Goal: Transaction & Acquisition: Purchase product/service

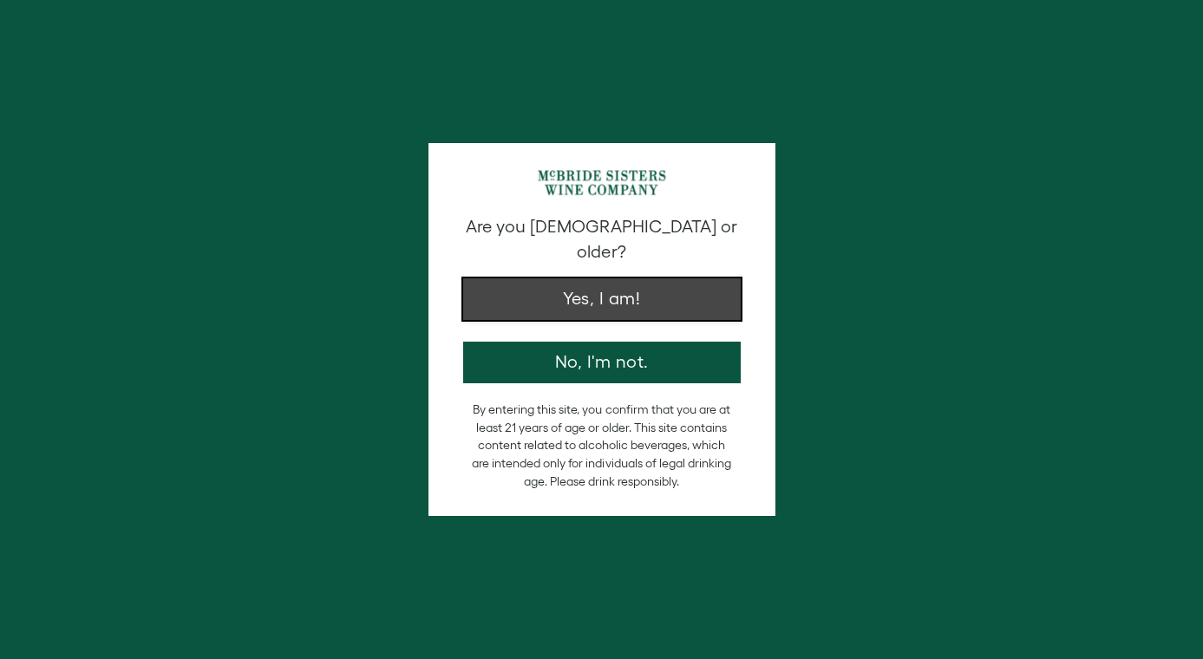
click at [623, 278] on button "Yes, I am!" at bounding box center [602, 299] width 278 height 42
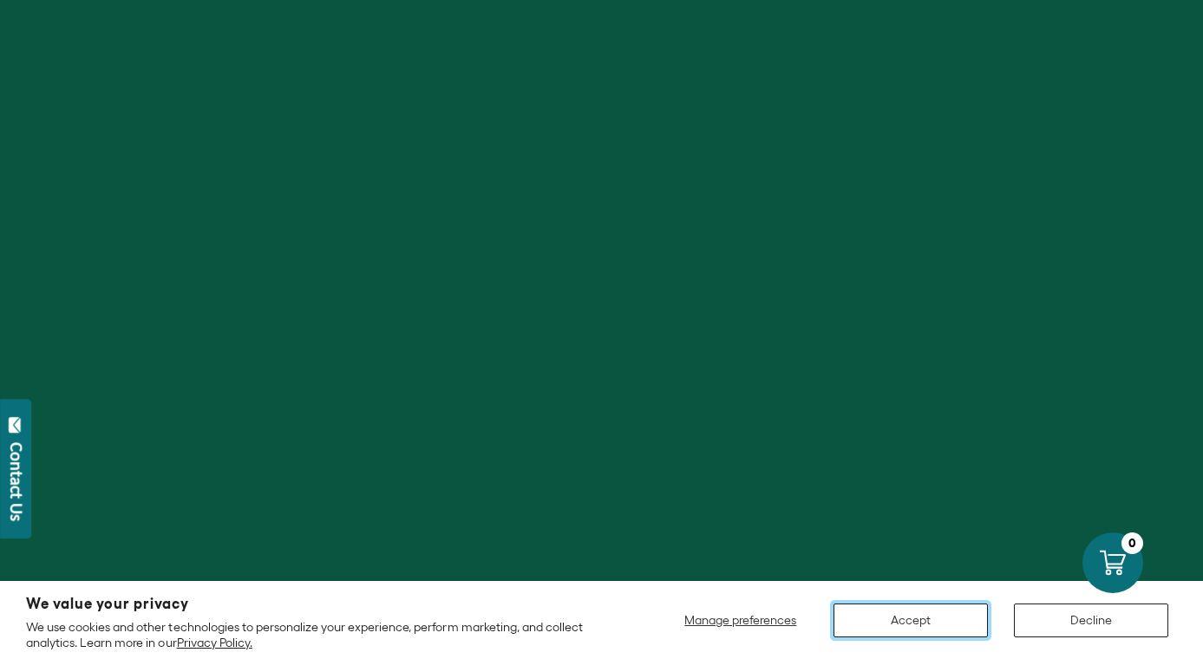
click at [960, 621] on button "Accept" at bounding box center [911, 621] width 154 height 34
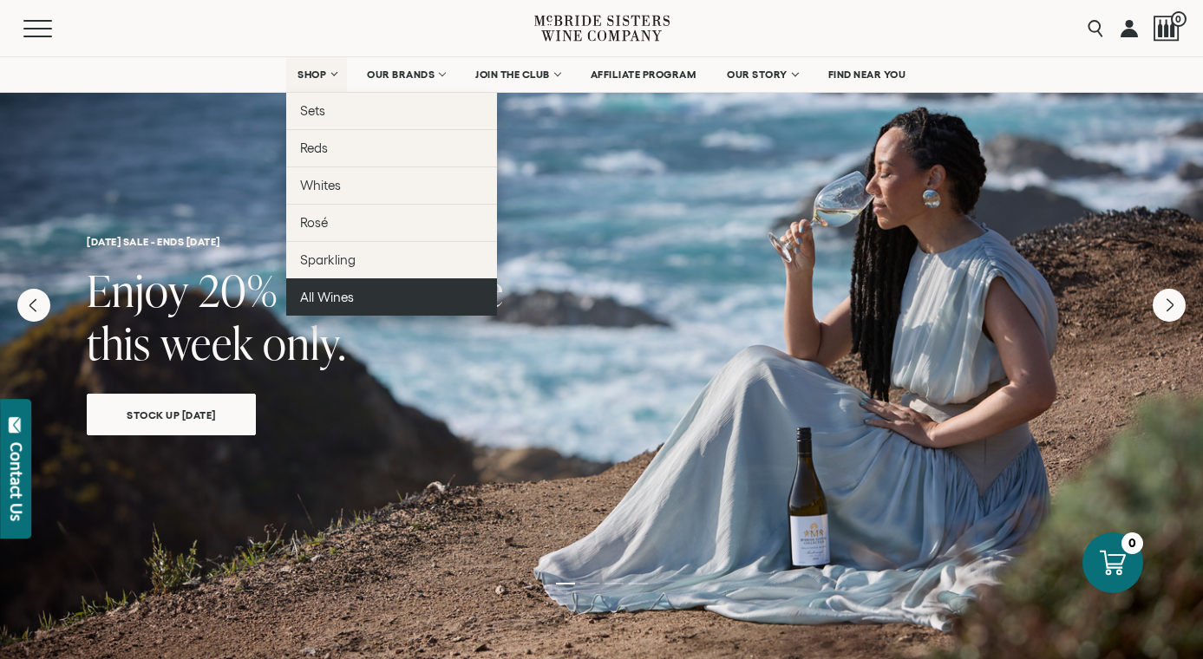
click at [423, 286] on link "All Wines" at bounding box center [391, 296] width 211 height 37
